Goal: Information Seeking & Learning: Learn about a topic

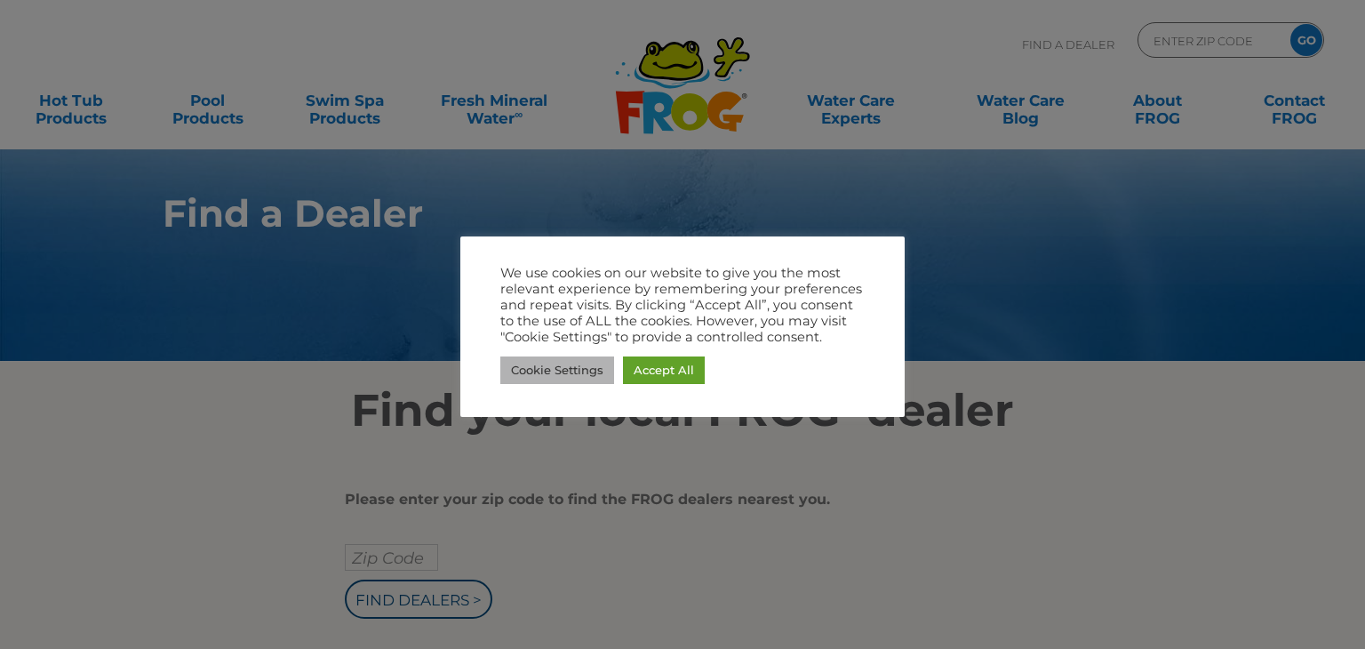
click at [580, 367] on link "Cookie Settings" at bounding box center [558, 370] width 114 height 28
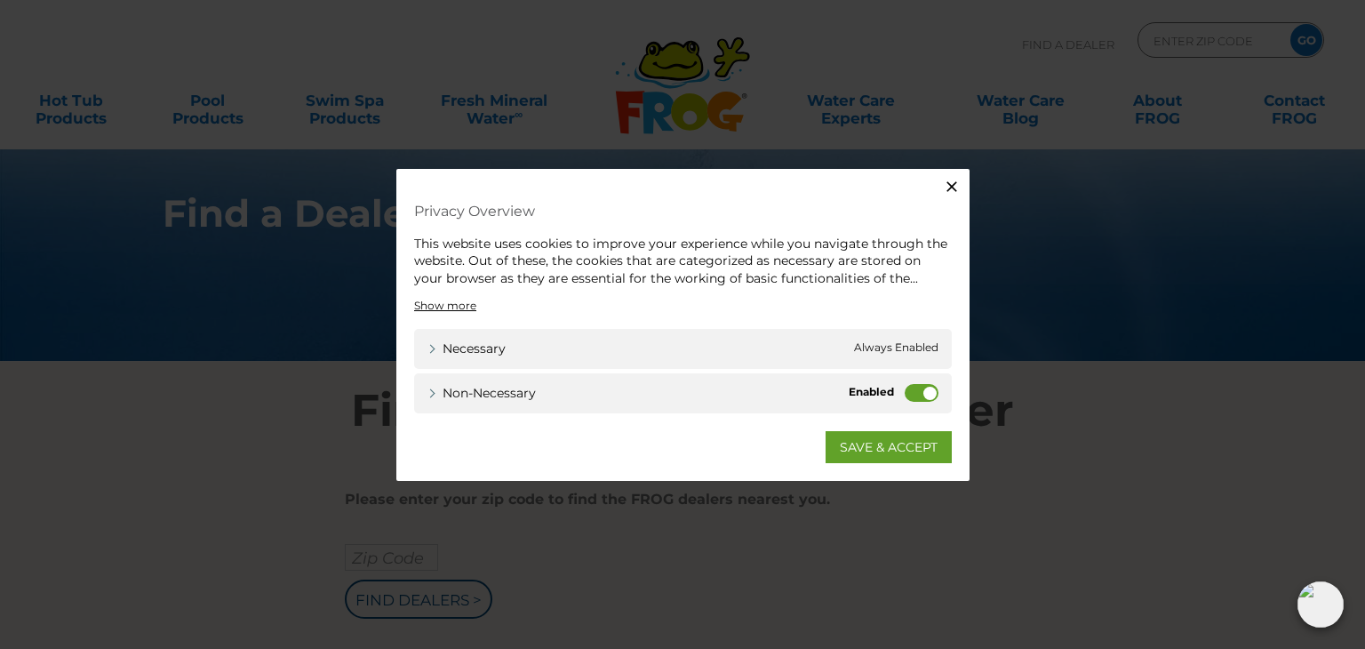
click at [906, 390] on label "Non-necessary" at bounding box center [922, 393] width 34 height 18
click at [0, 0] on input "Non-necessary" at bounding box center [0, 0] width 0 height 0
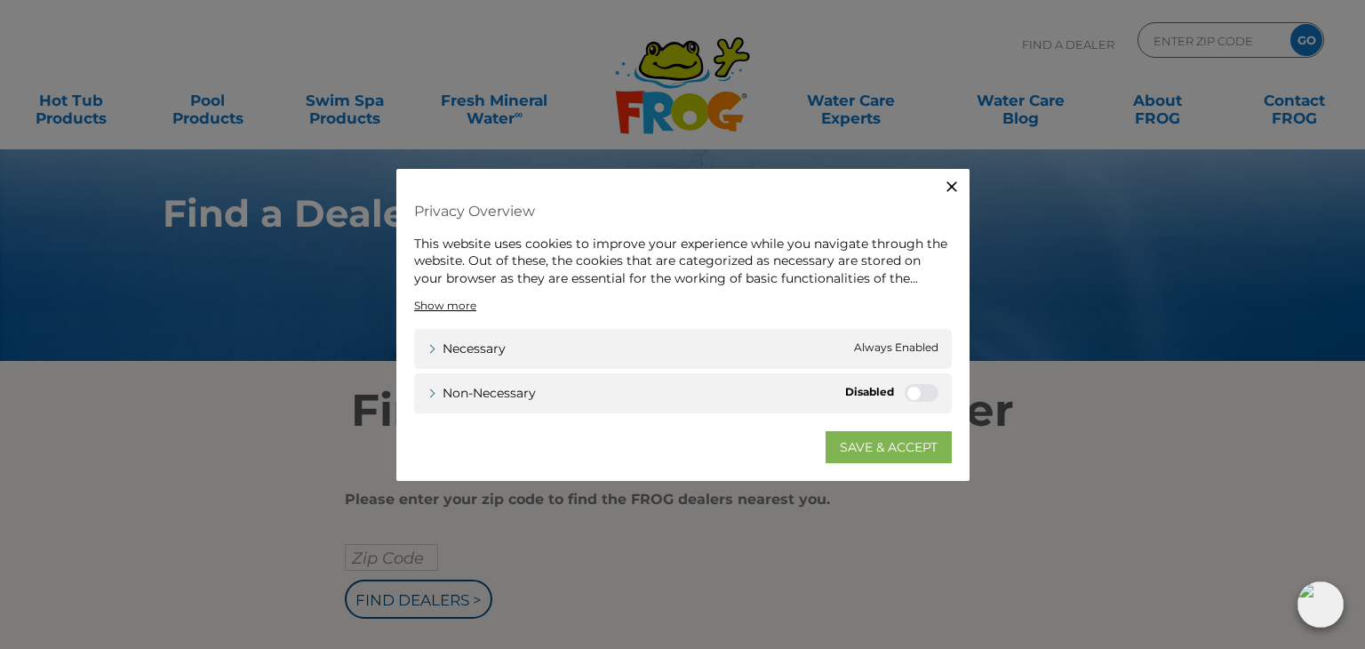
click at [907, 448] on link "SAVE & ACCEPT" at bounding box center [889, 447] width 126 height 32
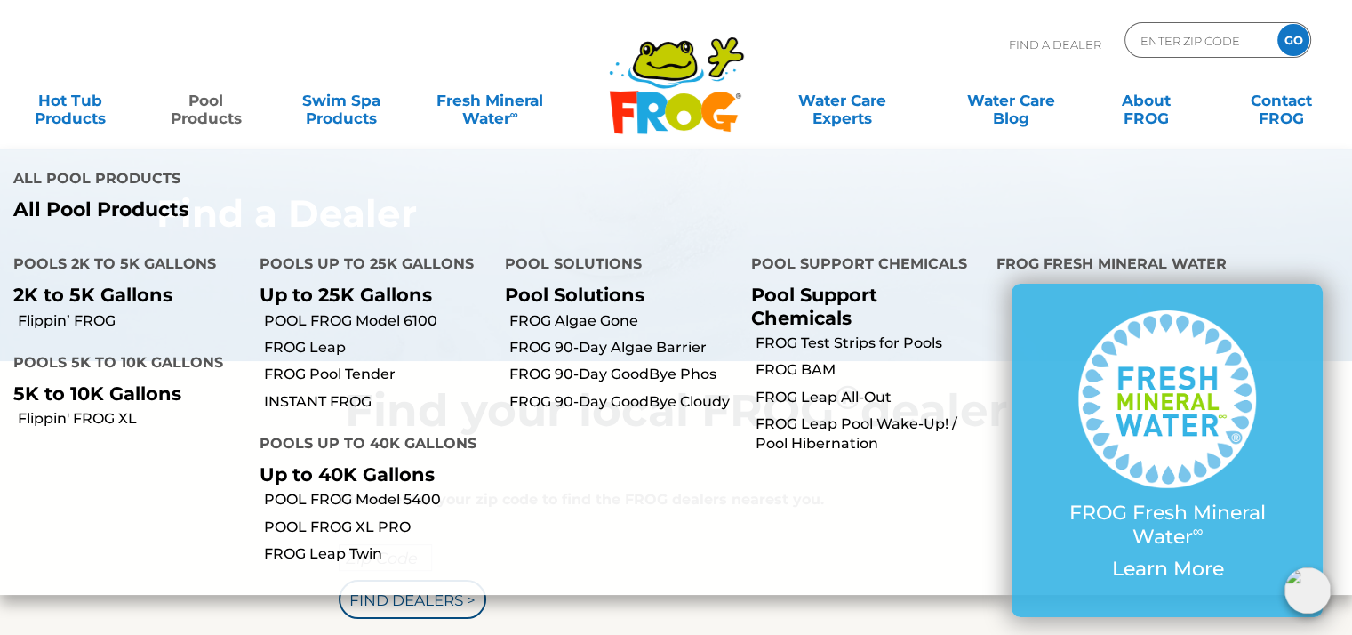
click at [191, 93] on link "Pool Products" at bounding box center [205, 101] width 105 height 36
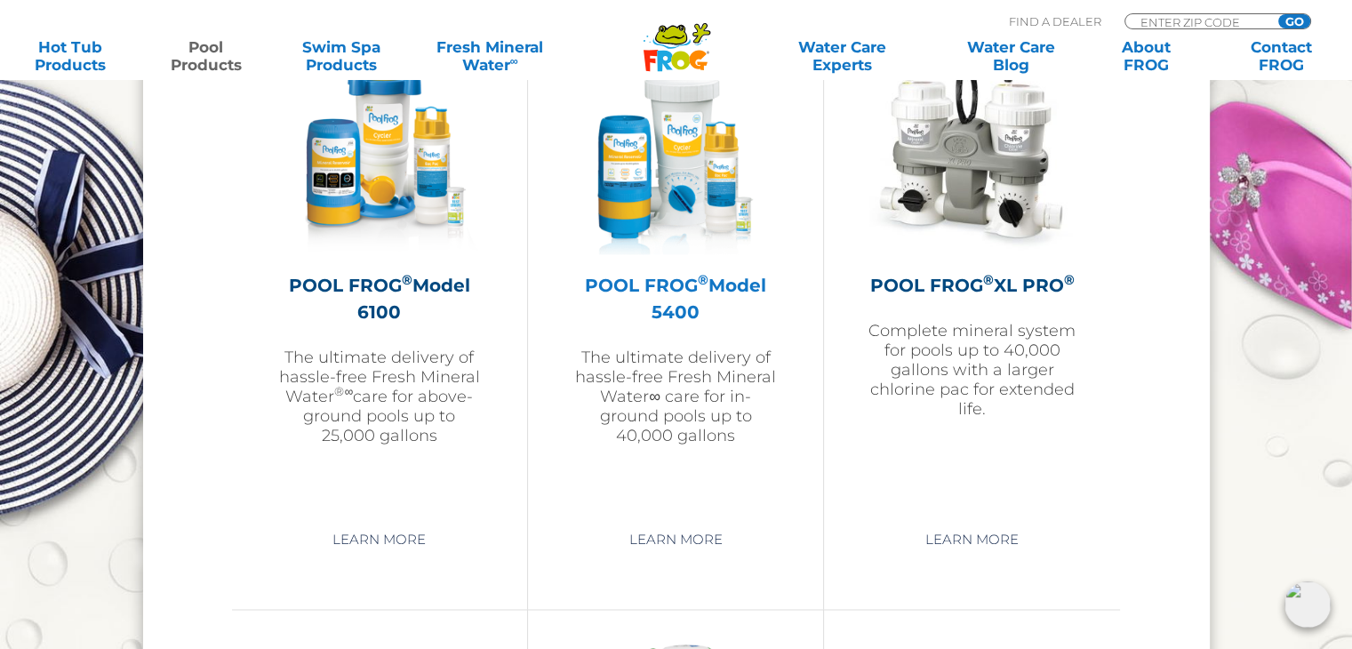
scroll to position [2578, 0]
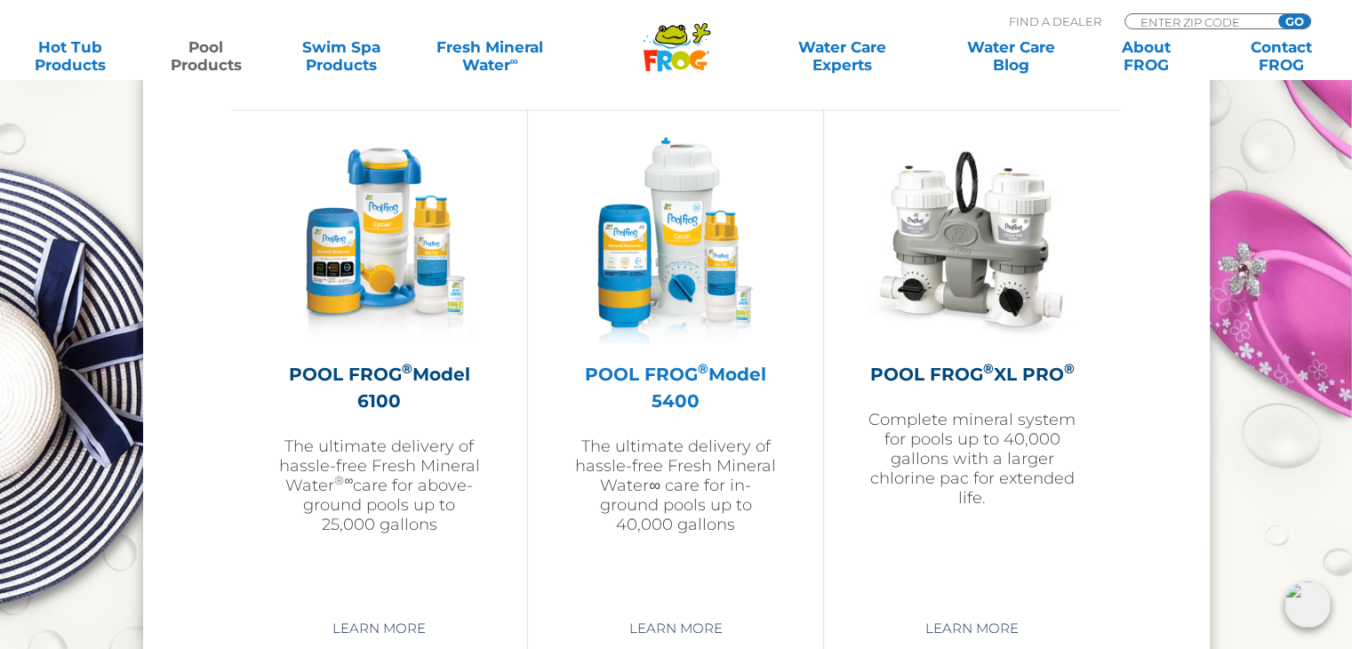
click at [691, 379] on h2 "POOL FROG ® Model 5400" at bounding box center [676, 387] width 206 height 53
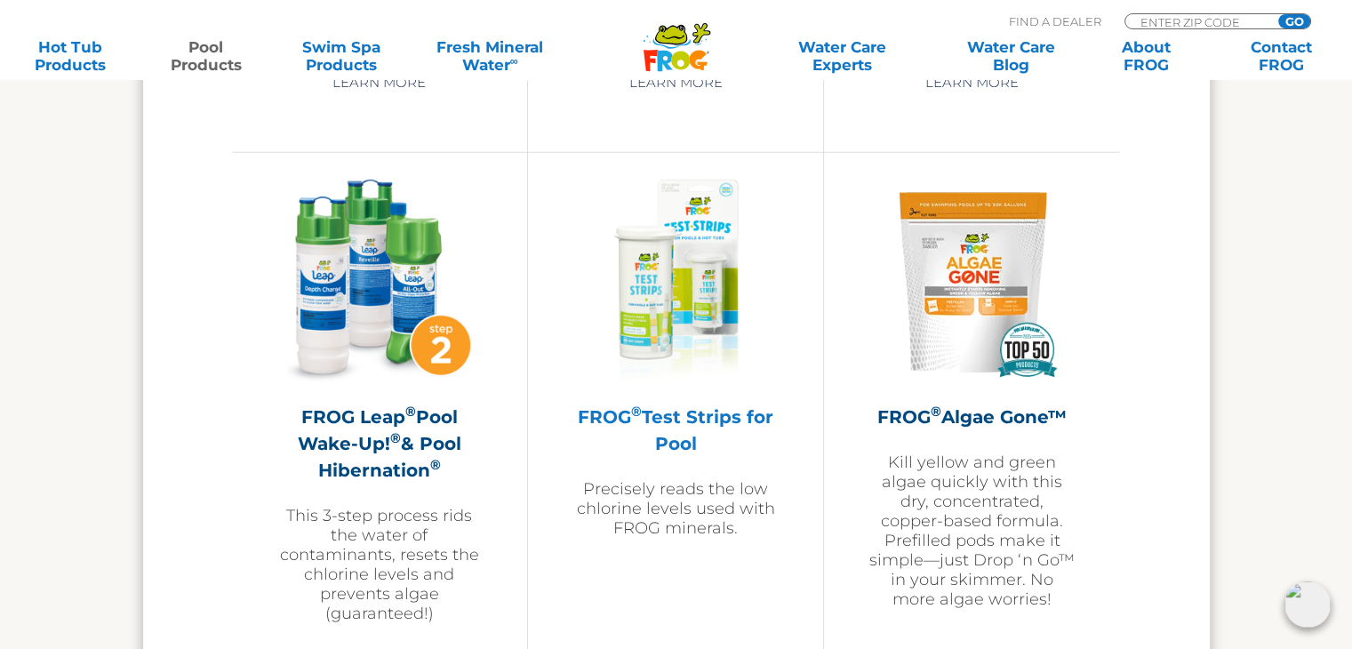
scroll to position [4978, 0]
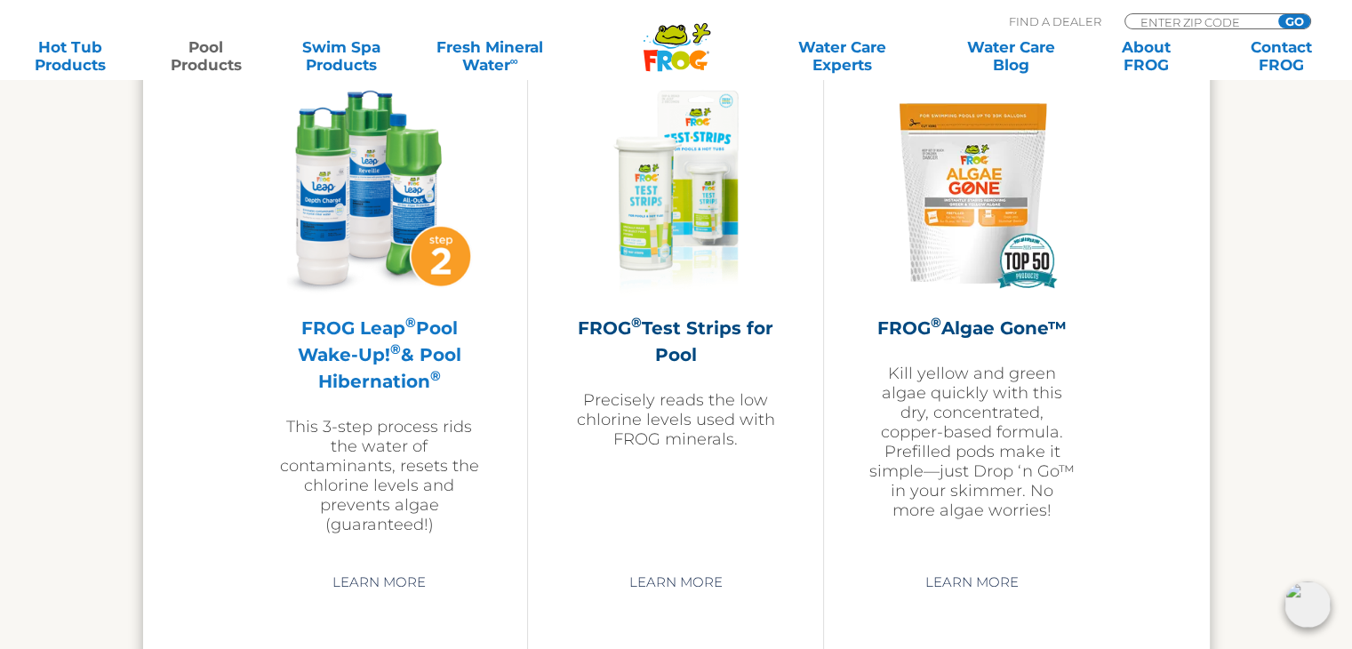
click at [362, 346] on h2 "FROG Leap ® Pool Wake-Up! ® & Pool Hibernation ®" at bounding box center [379, 355] width 206 height 80
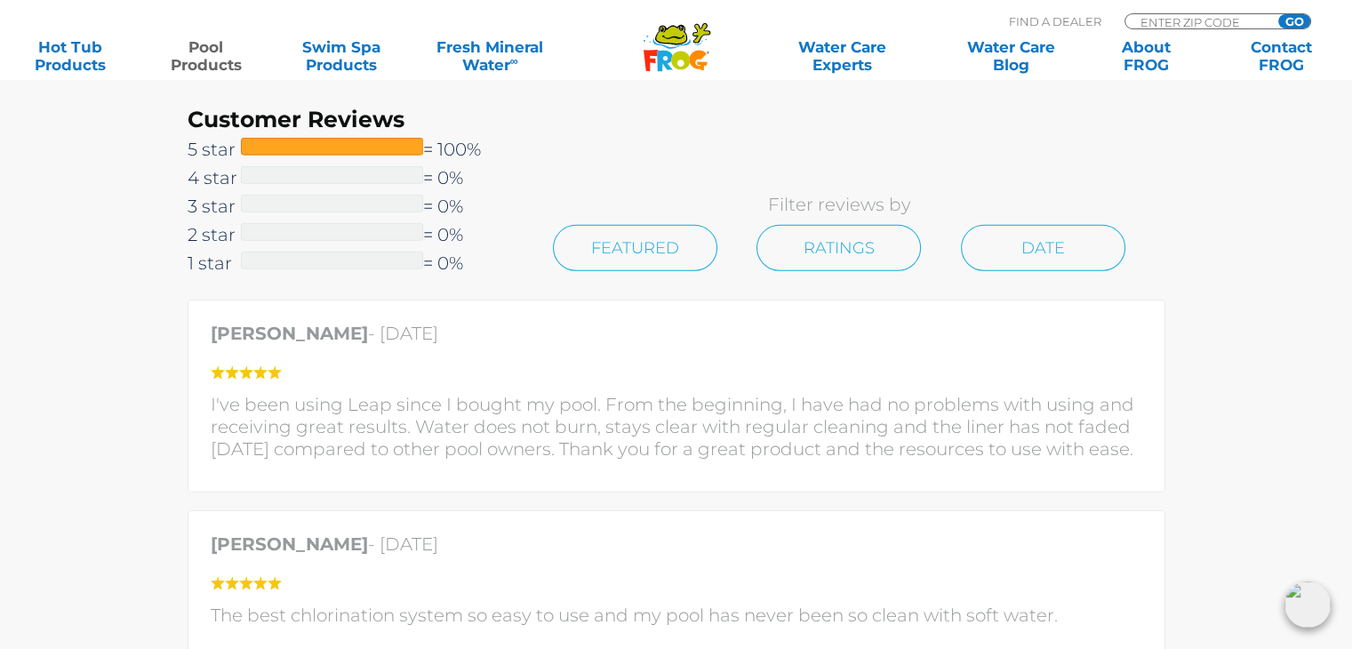
scroll to position [5245, 0]
